Goal: Task Accomplishment & Management: Manage account settings

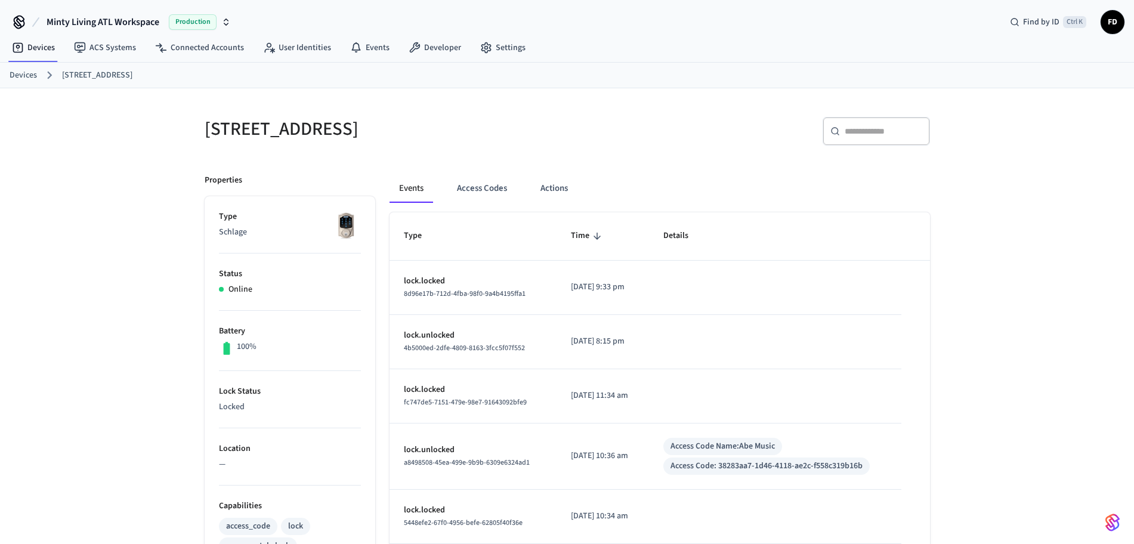
click at [17, 80] on link "Devices" at bounding box center [23, 75] width 27 height 13
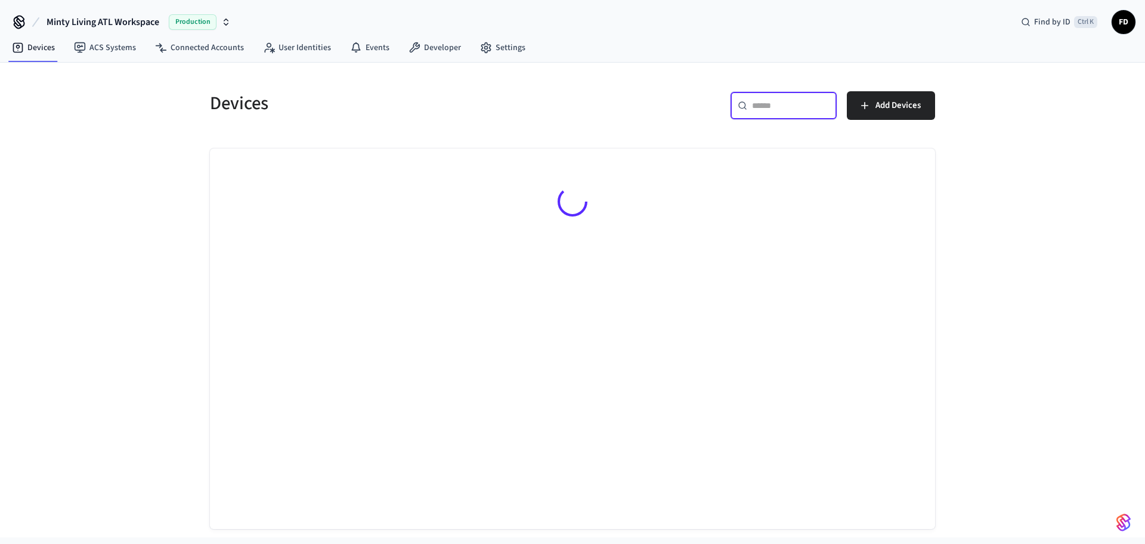
click at [785, 105] on input "text" at bounding box center [791, 106] width 78 height 12
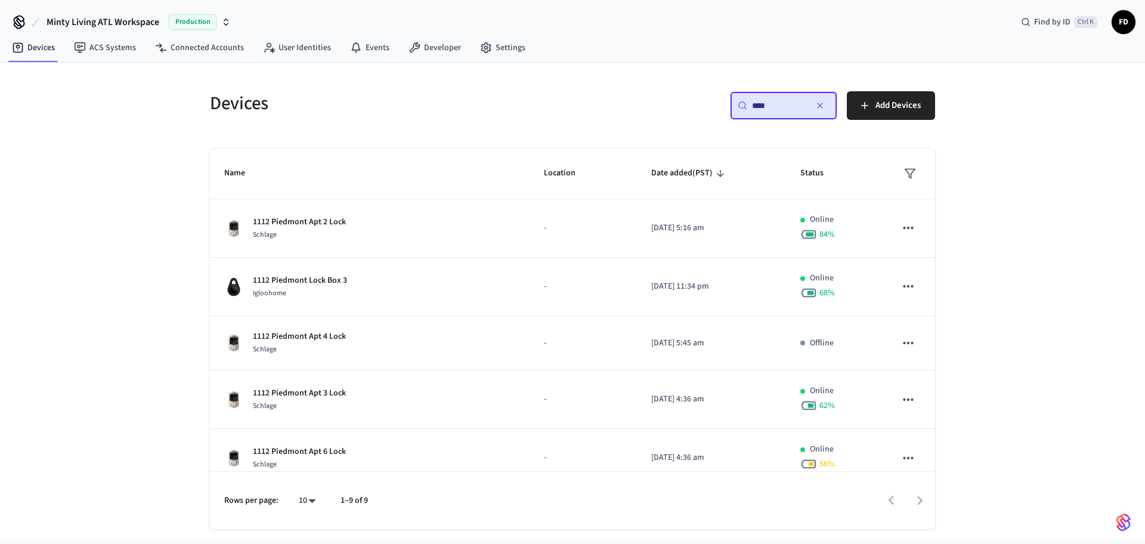
type input "****"
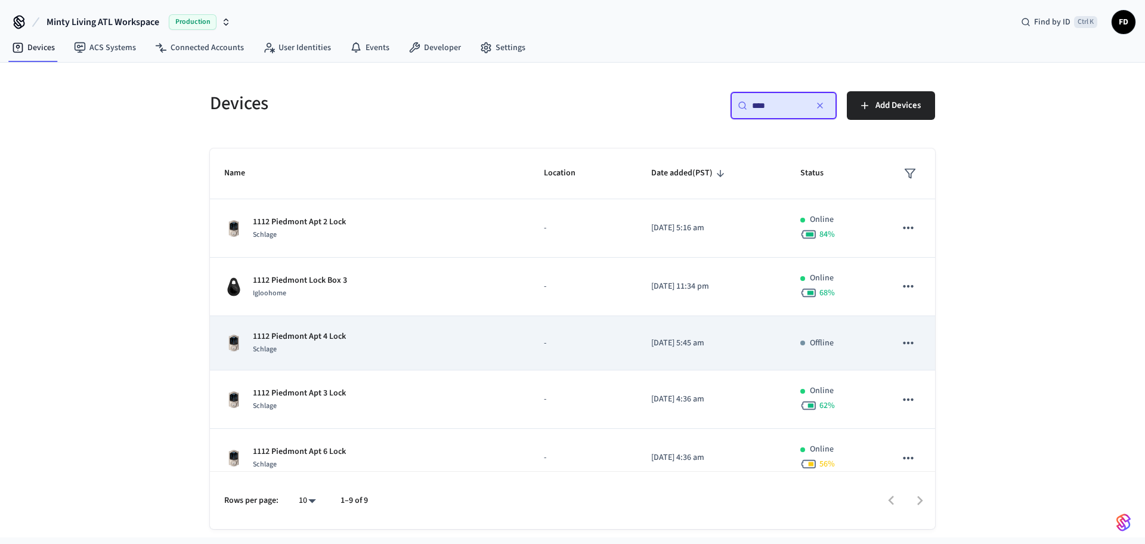
click at [401, 329] on td "1112 Piedmont Apt 4 Lock Schlage" at bounding box center [370, 343] width 320 height 54
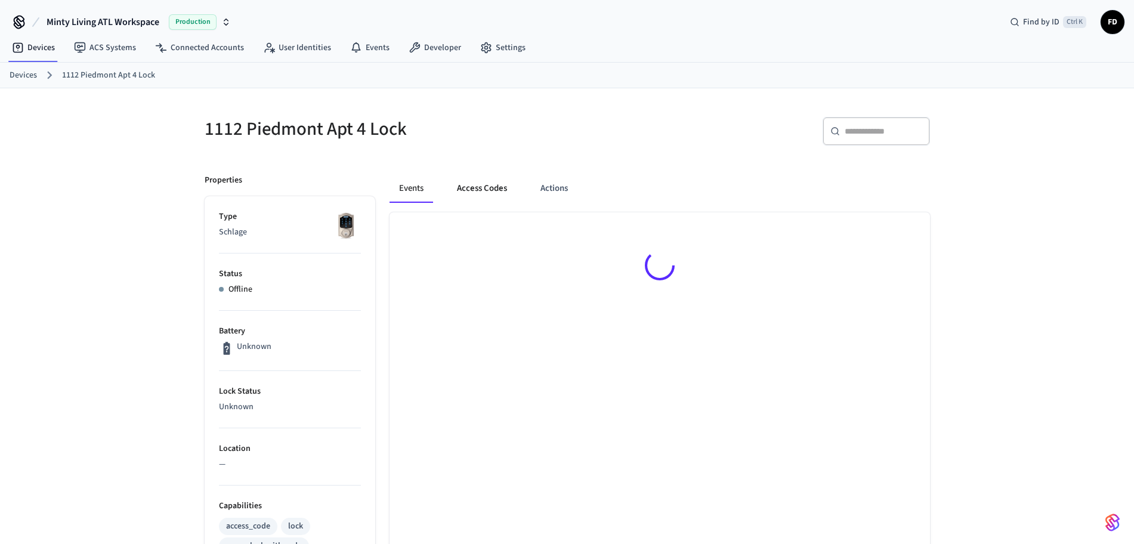
click at [471, 185] on button "Access Codes" at bounding box center [481, 188] width 69 height 29
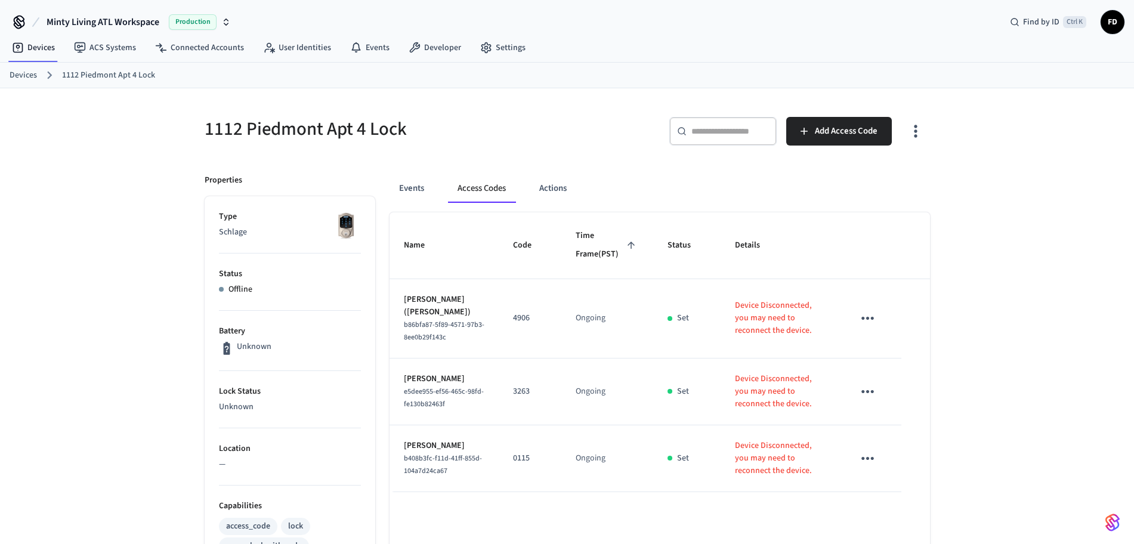
click at [16, 76] on link "Devices" at bounding box center [23, 75] width 27 height 13
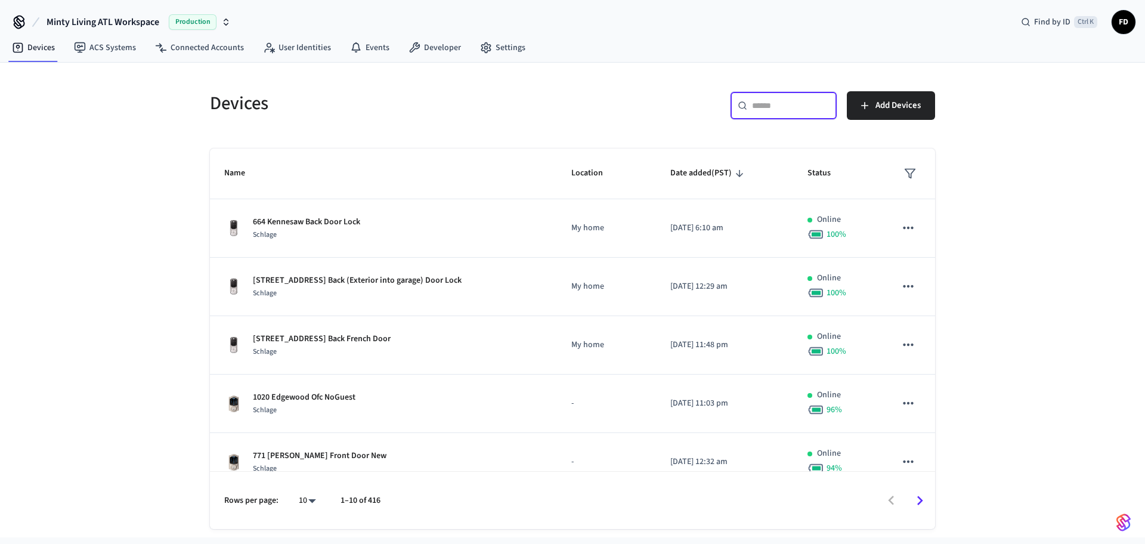
click at [755, 104] on input "text" at bounding box center [791, 106] width 78 height 12
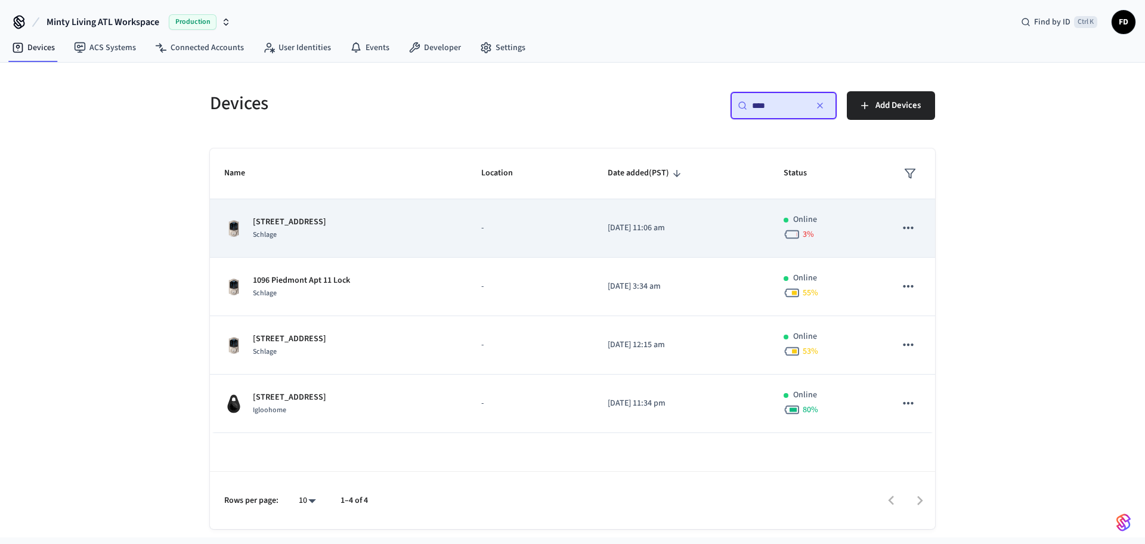
type input "****"
click at [401, 227] on div "[STREET_ADDRESS]" at bounding box center [338, 228] width 228 height 25
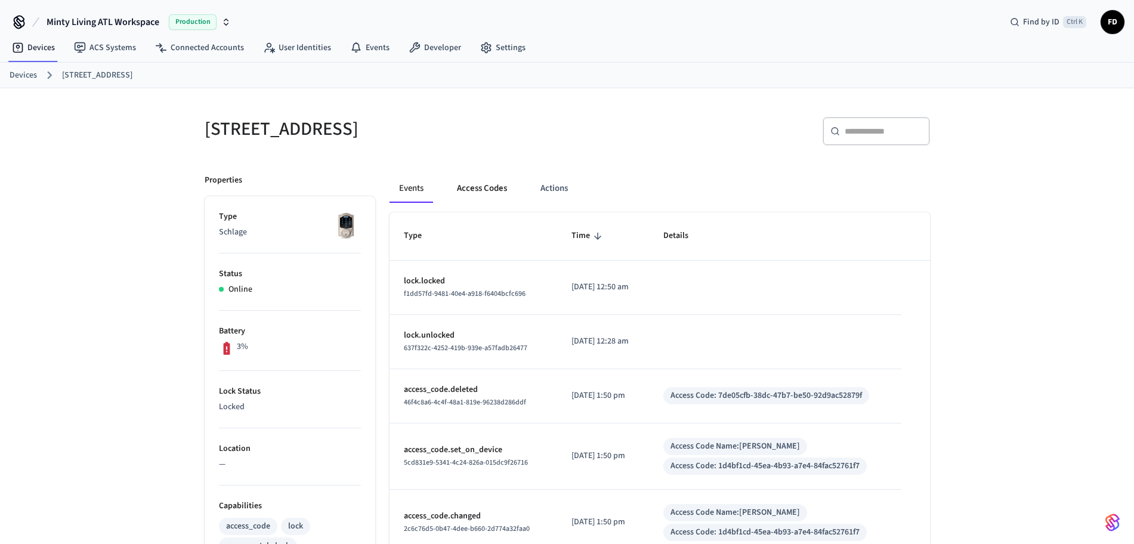
click at [481, 184] on button "Access Codes" at bounding box center [481, 188] width 69 height 29
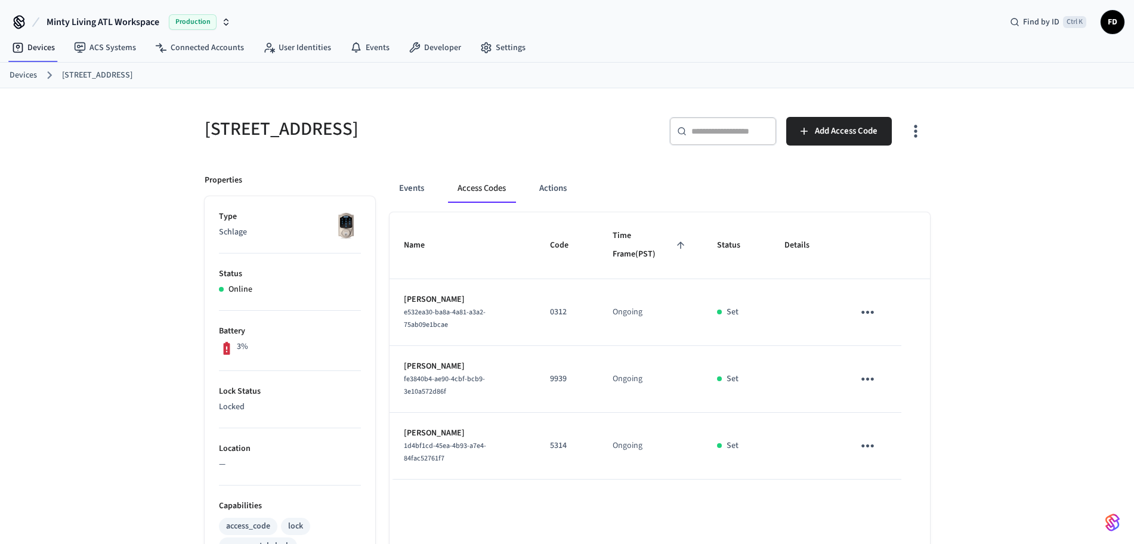
click at [24, 75] on link "Devices" at bounding box center [23, 75] width 27 height 13
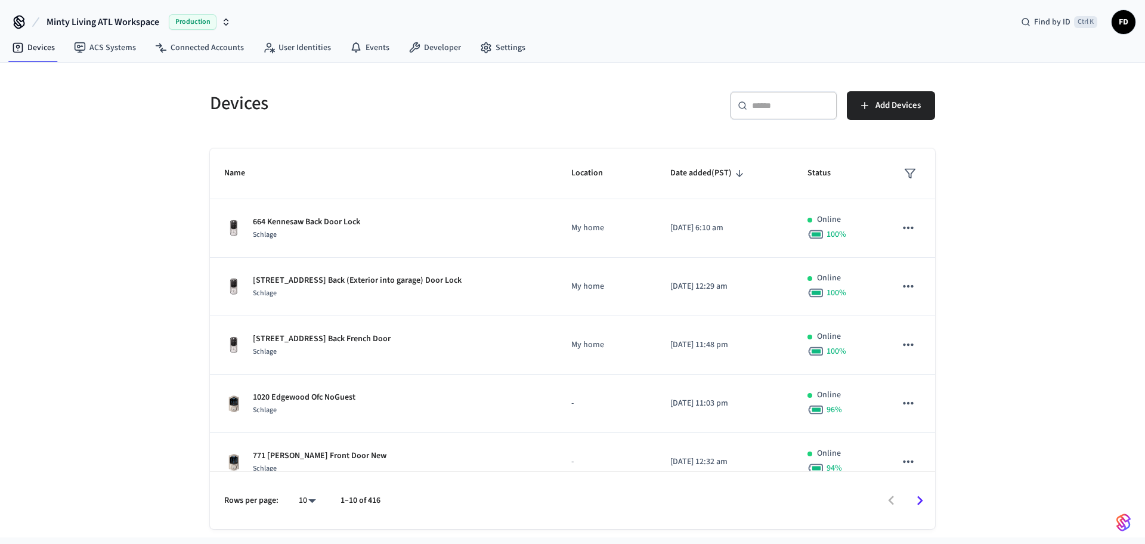
click at [760, 112] on div "​ ​" at bounding box center [783, 105] width 107 height 29
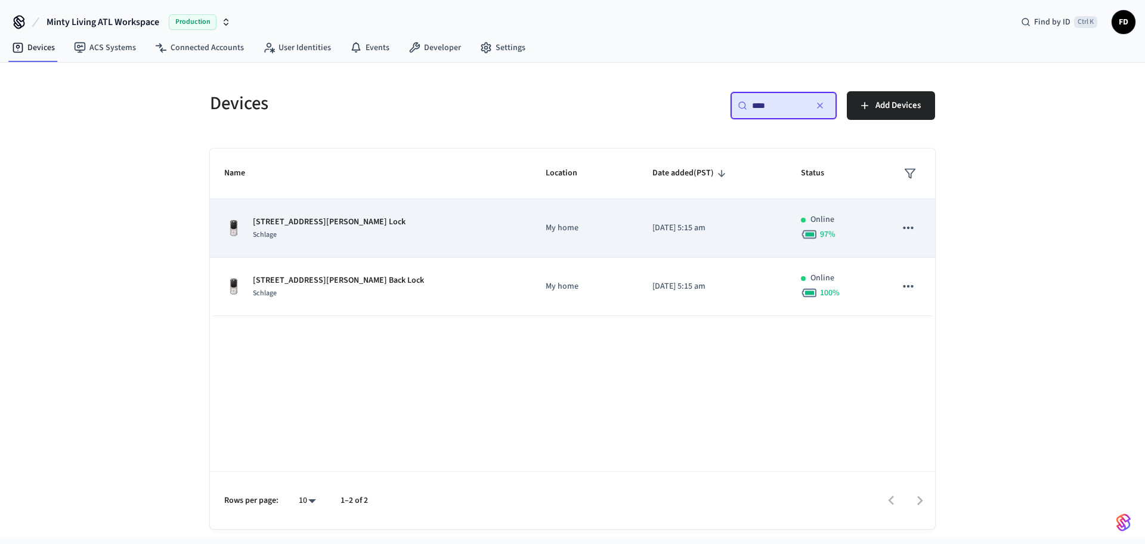
type input "****"
click at [418, 230] on div "196B [PERSON_NAME] St Front Lock Schlage" at bounding box center [370, 228] width 293 height 25
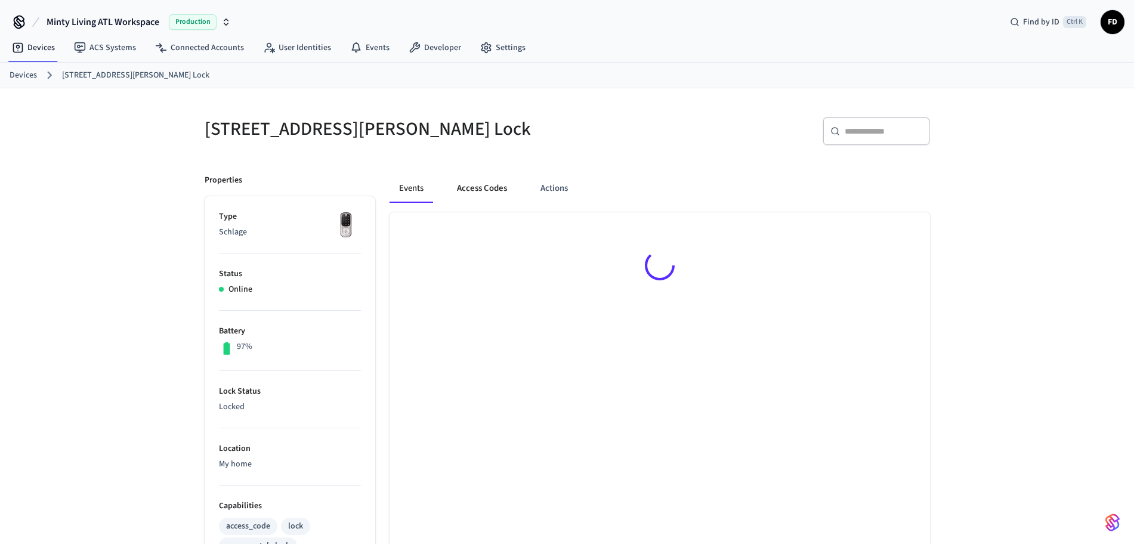
click at [478, 191] on button "Access Codes" at bounding box center [481, 188] width 69 height 29
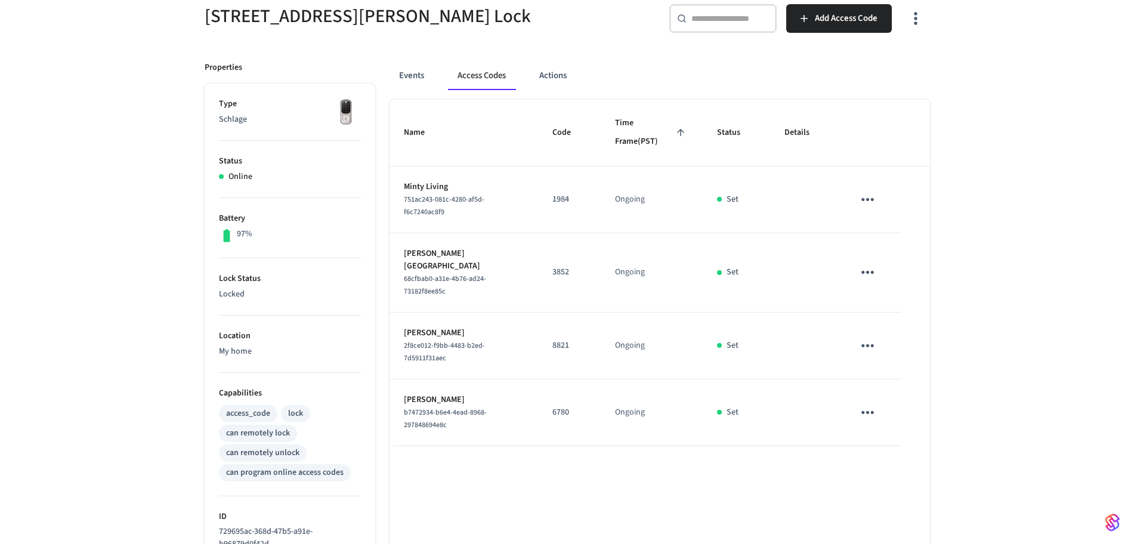
scroll to position [114, 0]
click at [239, 42] on div "[STREET_ADDRESS][PERSON_NAME] Front Lock ​ ​ Add Access Code Properties Type Sc…" at bounding box center [567, 370] width 744 height 762
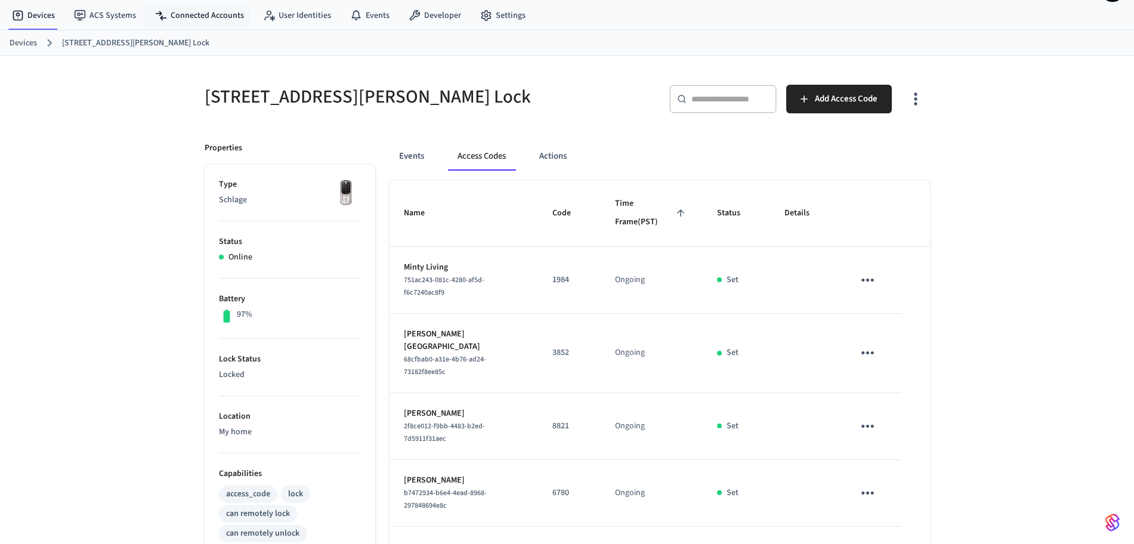
scroll to position [0, 0]
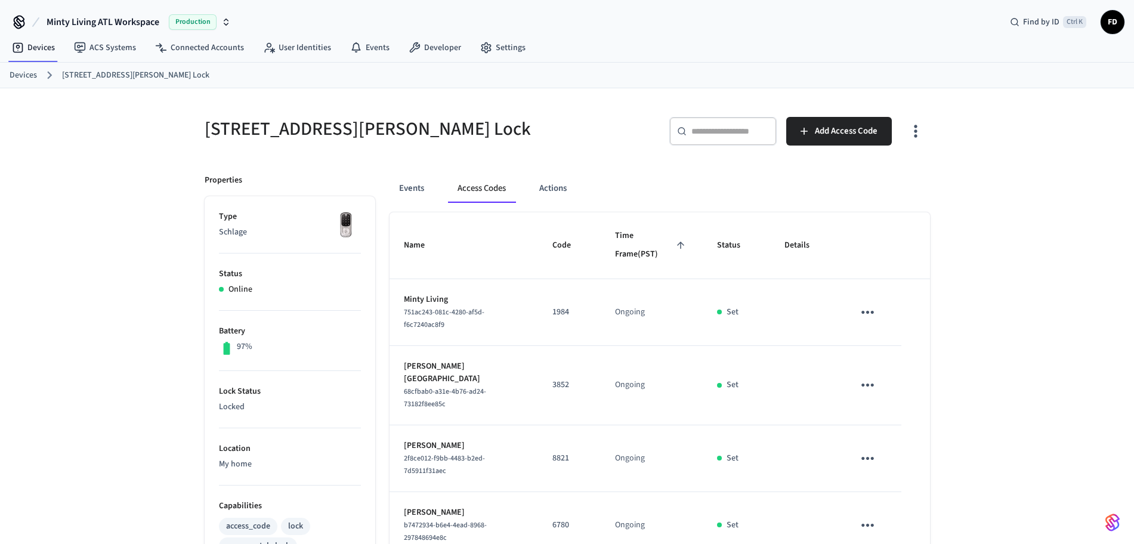
click at [29, 70] on link "Devices" at bounding box center [23, 75] width 27 height 13
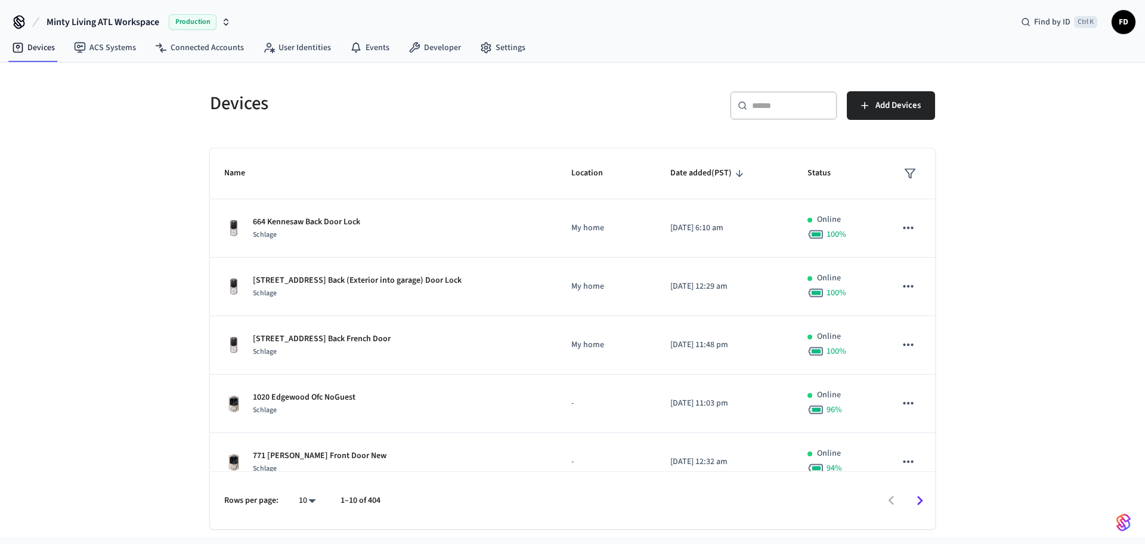
click at [778, 103] on input "text" at bounding box center [791, 106] width 78 height 12
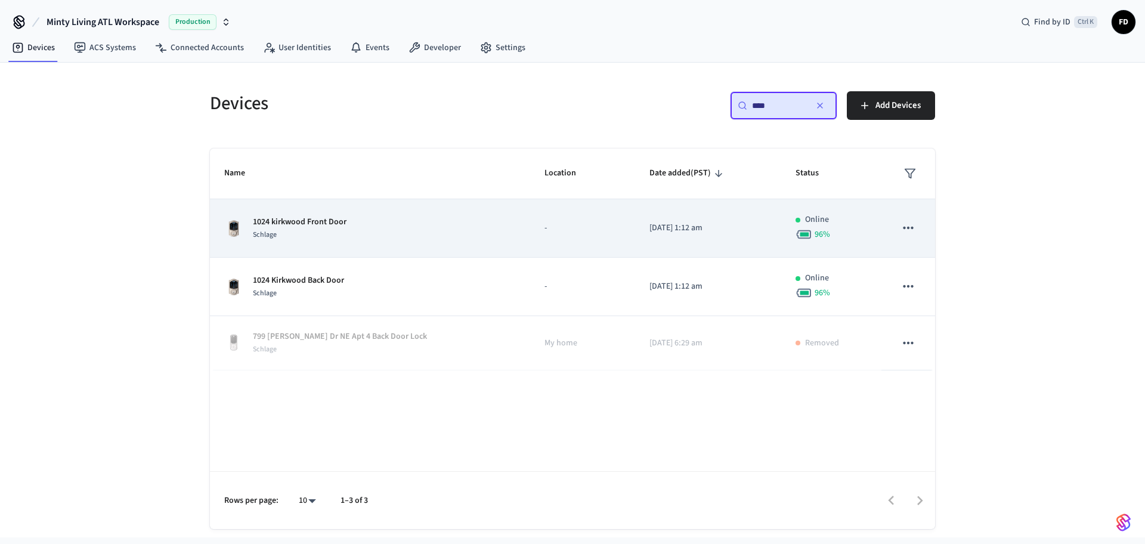
type input "****"
click at [465, 212] on td "1024 kirkwood Front Door Schlage" at bounding box center [370, 228] width 320 height 58
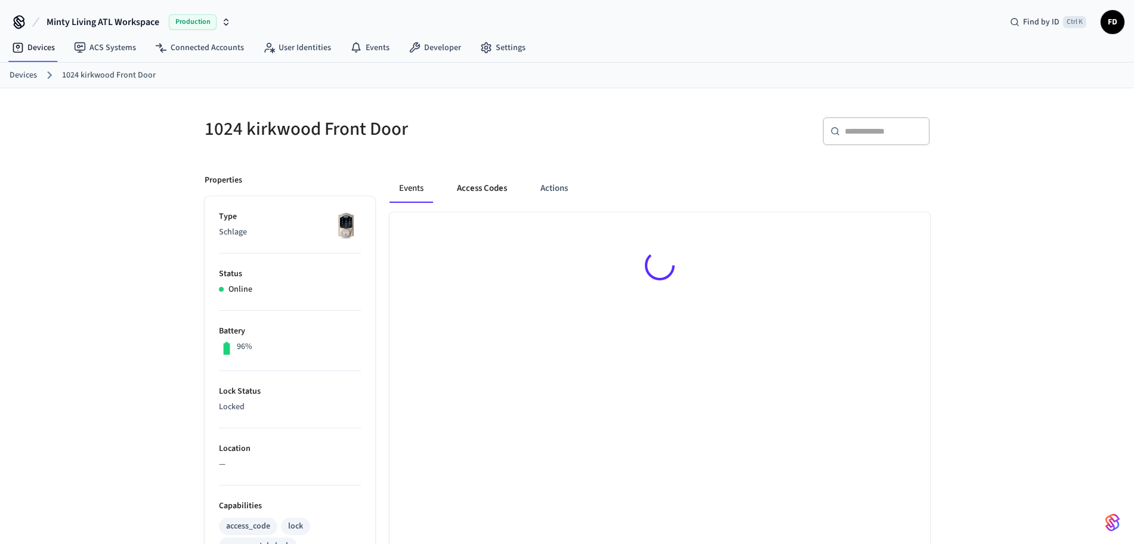
click at [474, 194] on button "Access Codes" at bounding box center [481, 188] width 69 height 29
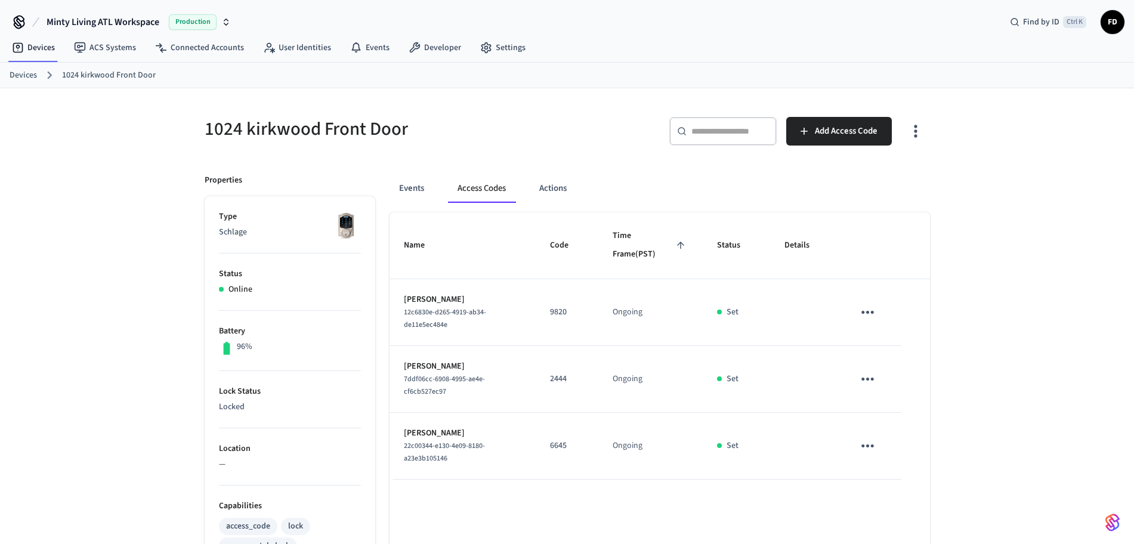
click at [15, 75] on link "Devices" at bounding box center [23, 75] width 27 height 13
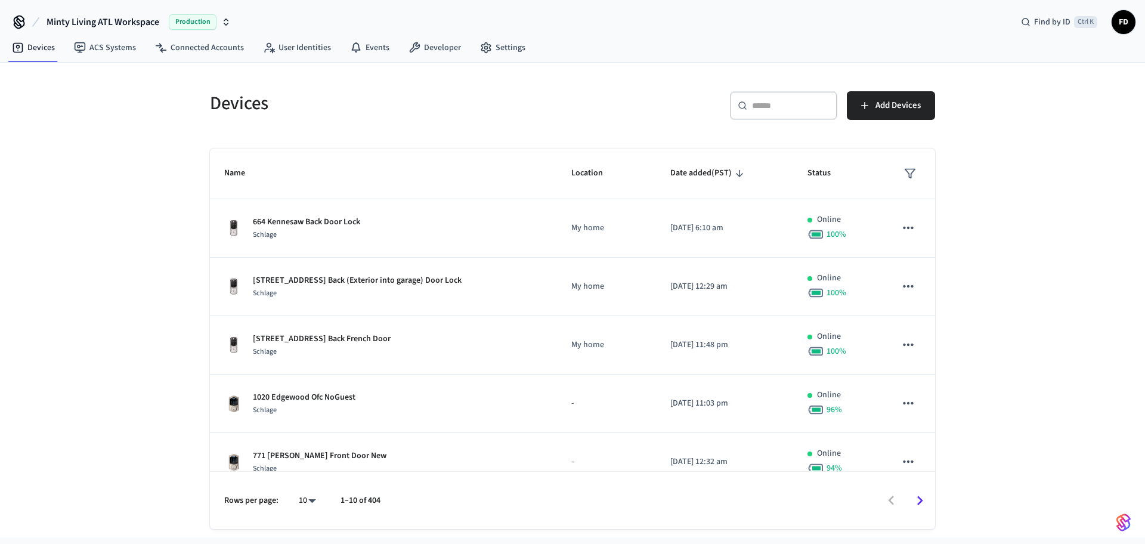
click at [750, 109] on div "​ ​" at bounding box center [783, 105] width 107 height 29
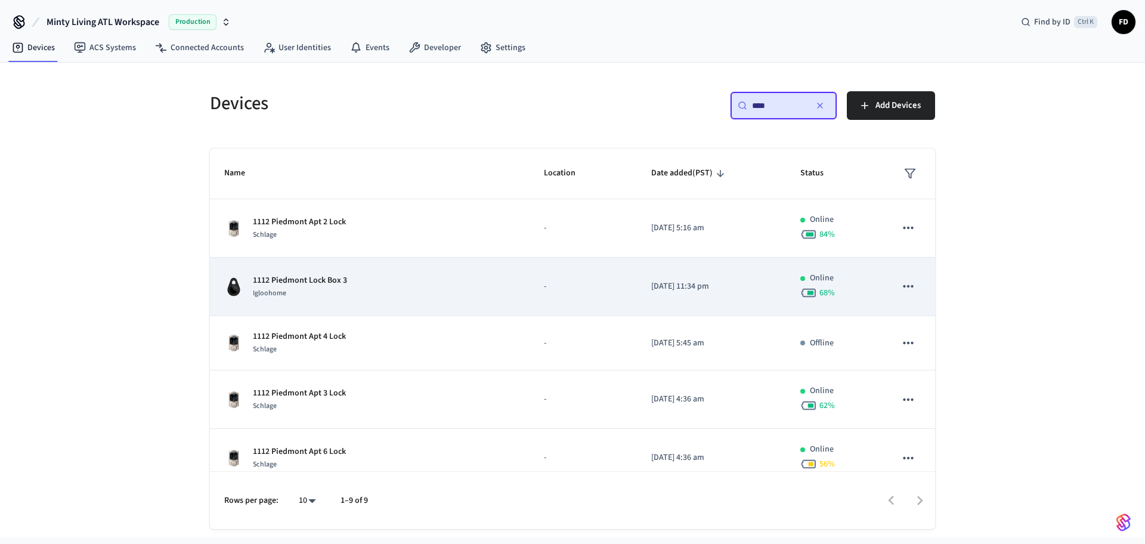
type input "****"
click at [414, 290] on div "1112 Piedmont Lock Box 3 Igloohome" at bounding box center [369, 286] width 291 height 25
click at [457, 298] on div "1112 Piedmont Lock Box 3 Igloohome" at bounding box center [369, 286] width 291 height 25
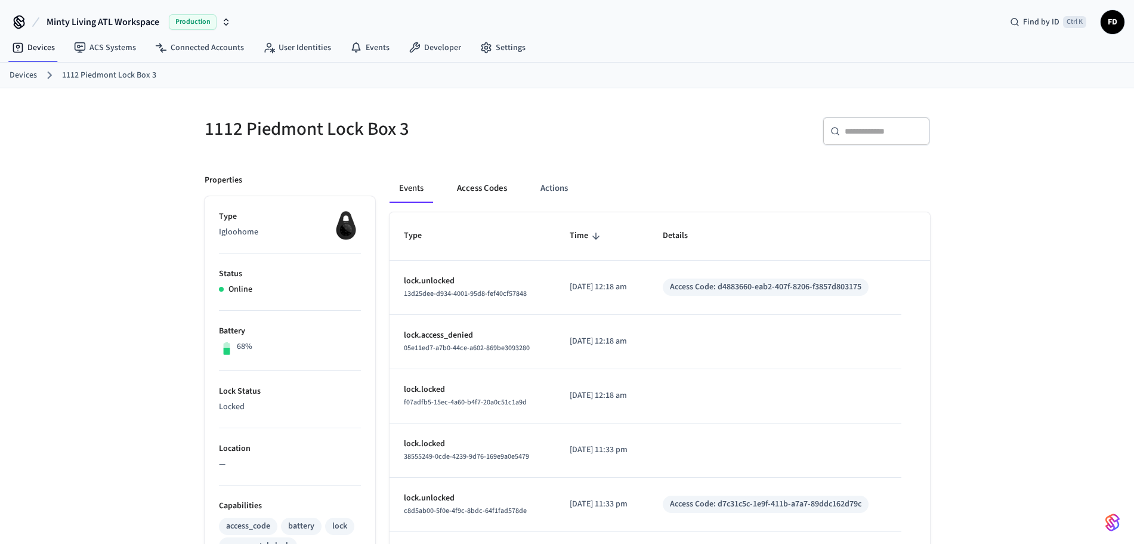
click at [493, 187] on button "Access Codes" at bounding box center [481, 188] width 69 height 29
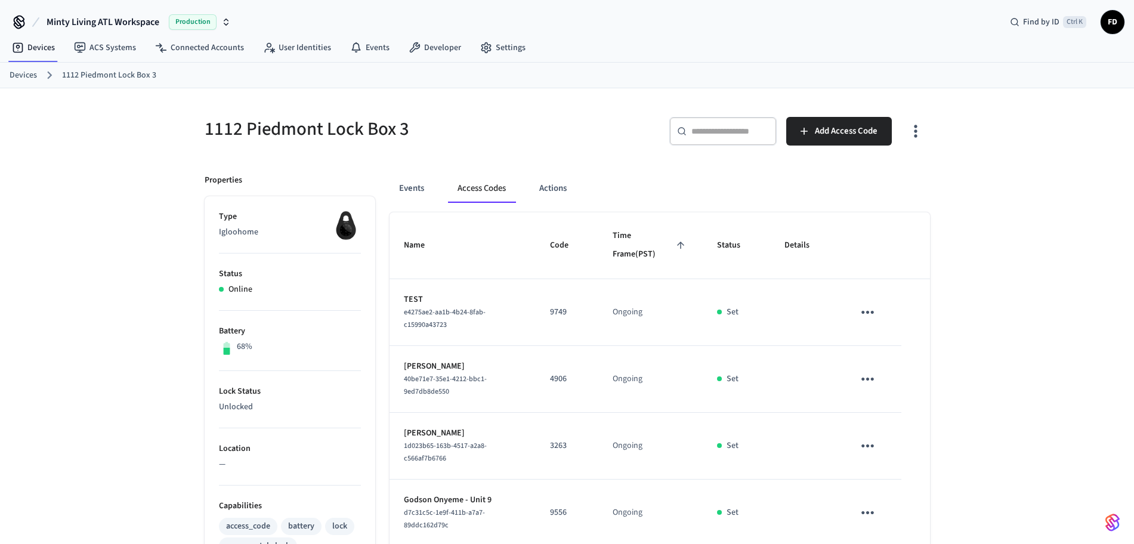
click at [34, 64] on div "Devices 1112 Piedmont Lock Box 3" at bounding box center [567, 76] width 1134 height 26
click at [31, 73] on link "Devices" at bounding box center [23, 75] width 27 height 13
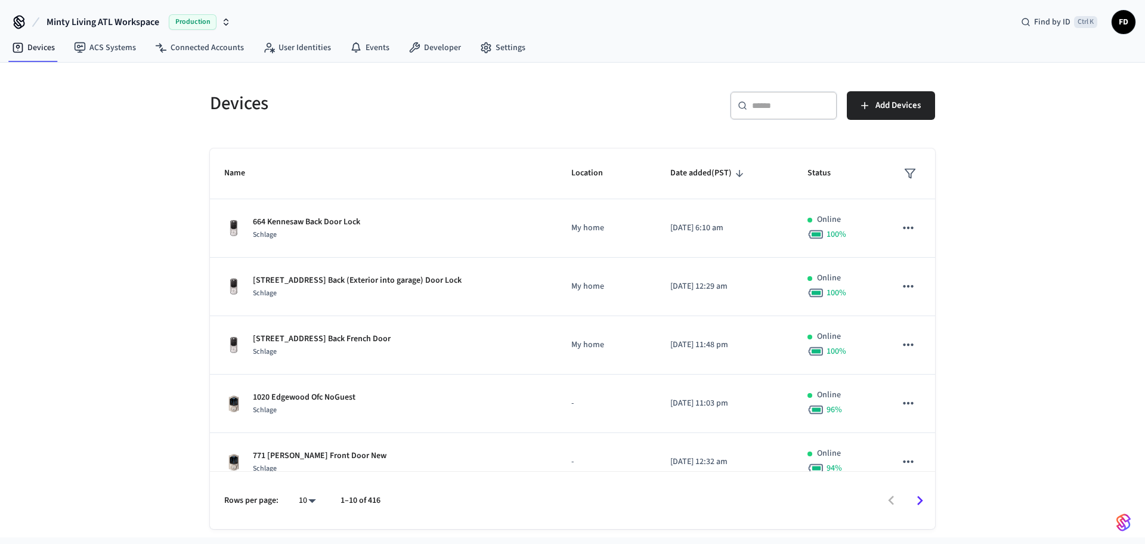
click at [752, 113] on div "​ ​" at bounding box center [783, 105] width 107 height 29
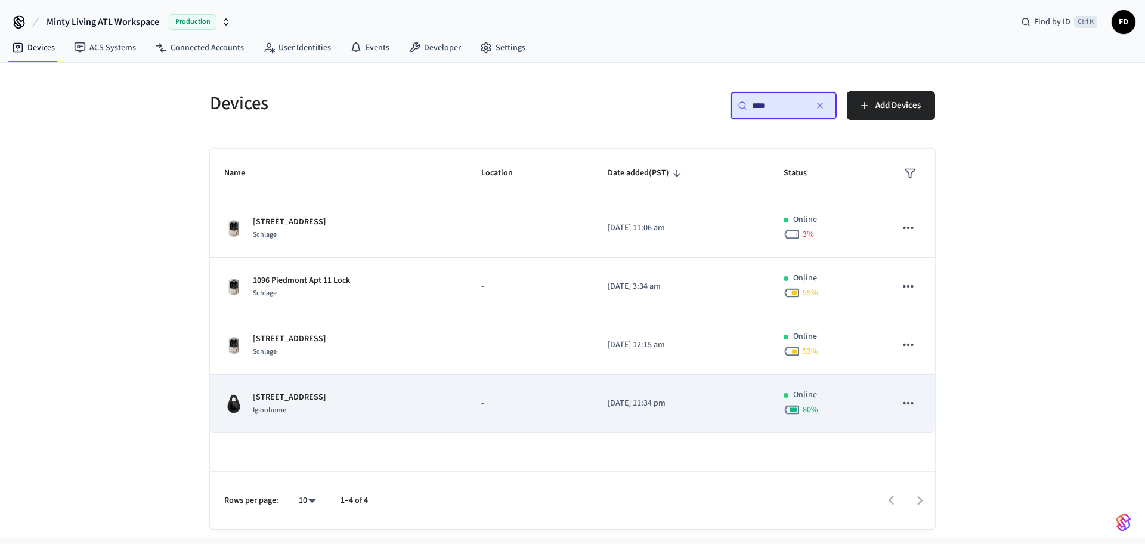
type input "****"
click at [451, 405] on td "1096 Piedmont Lock Box 1 Igloohome" at bounding box center [338, 403] width 257 height 58
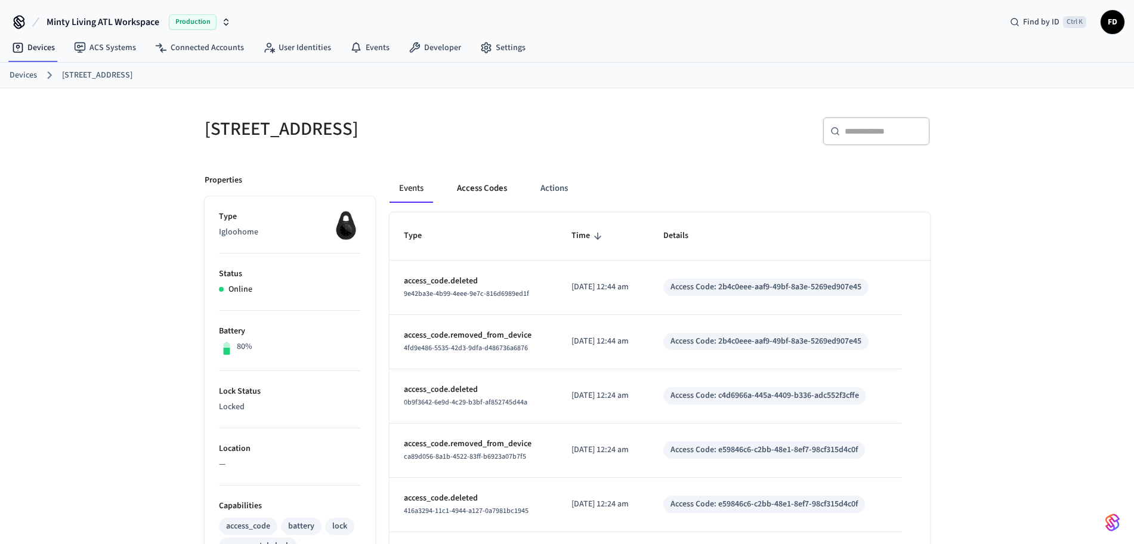
click at [482, 193] on button "Access Codes" at bounding box center [481, 188] width 69 height 29
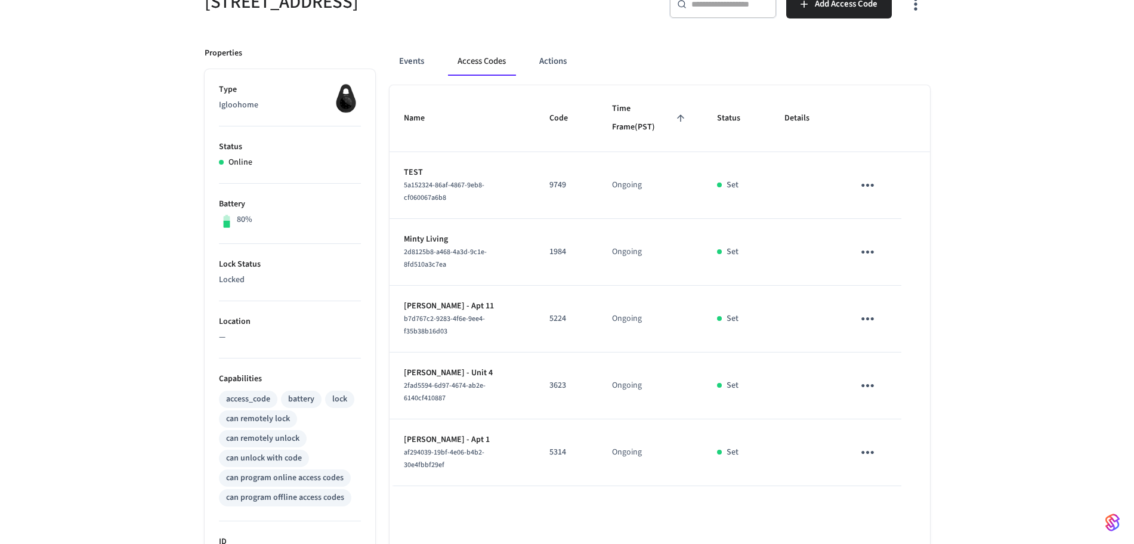
scroll to position [117, 0]
